Goal: Transaction & Acquisition: Download file/media

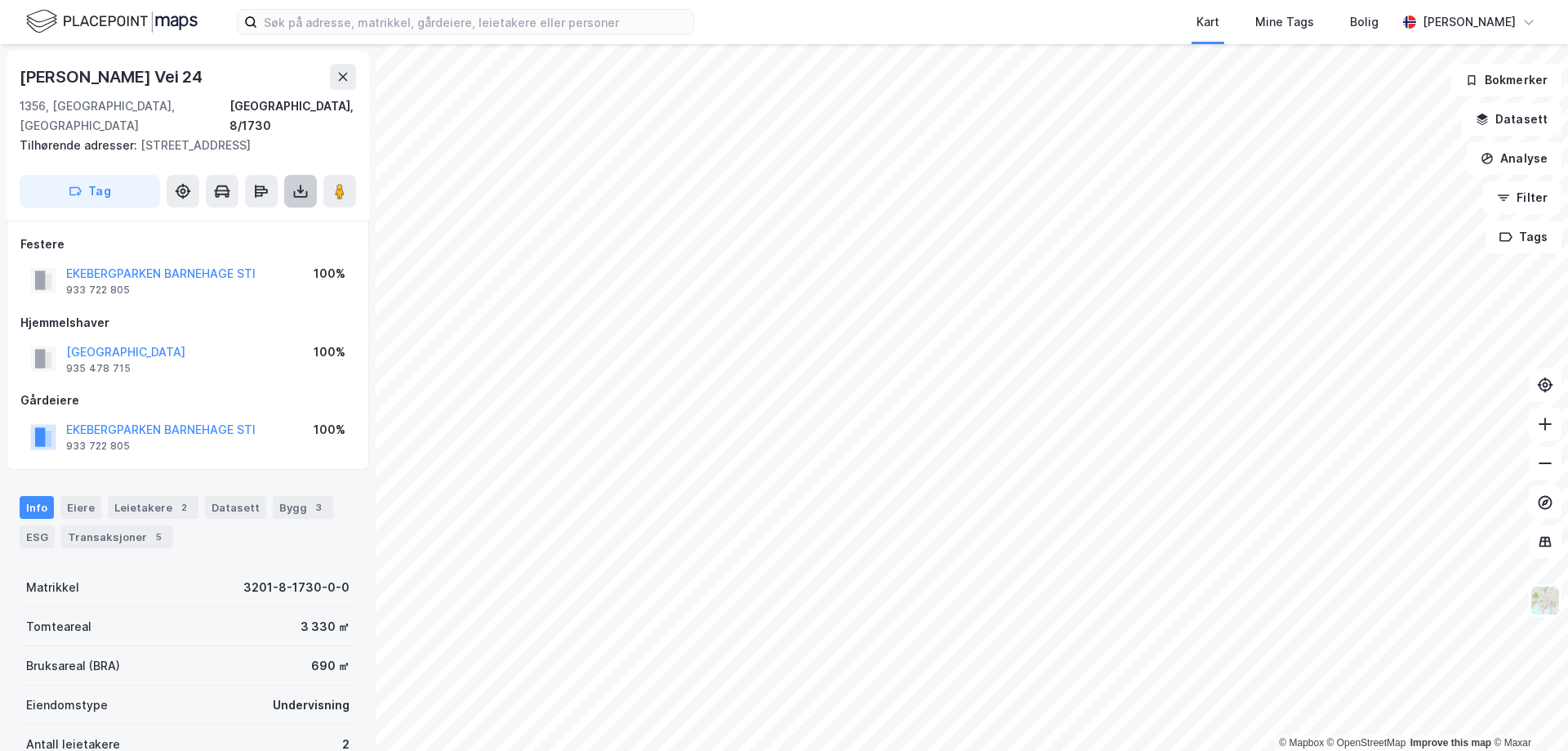
click at [296, 183] on icon at bounding box center [301, 191] width 17 height 17
click at [244, 217] on div "Last ned grunnbok" at bounding box center [220, 224] width 95 height 13
